Goal: Navigation & Orientation: Find specific page/section

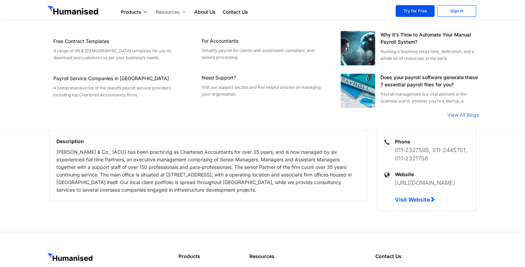
click at [175, 10] on link "Resources" at bounding box center [171, 12] width 39 height 8
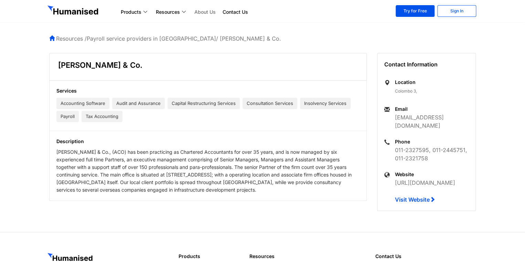
click at [196, 14] on link "About Us" at bounding box center [205, 12] width 28 height 8
click at [107, 117] on span "Tax Accounting" at bounding box center [102, 116] width 41 height 11
click at [122, 117] on span "Tax Accounting" at bounding box center [102, 116] width 41 height 11
click at [202, 12] on link "About Us" at bounding box center [205, 12] width 28 height 8
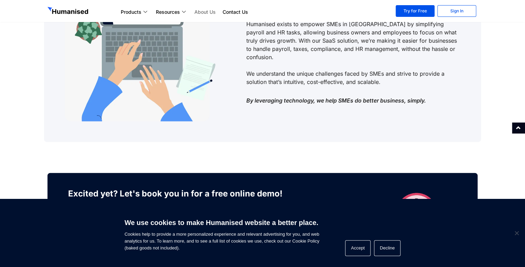
scroll to position [856, 0]
